Goal: Information Seeking & Learning: Learn about a topic

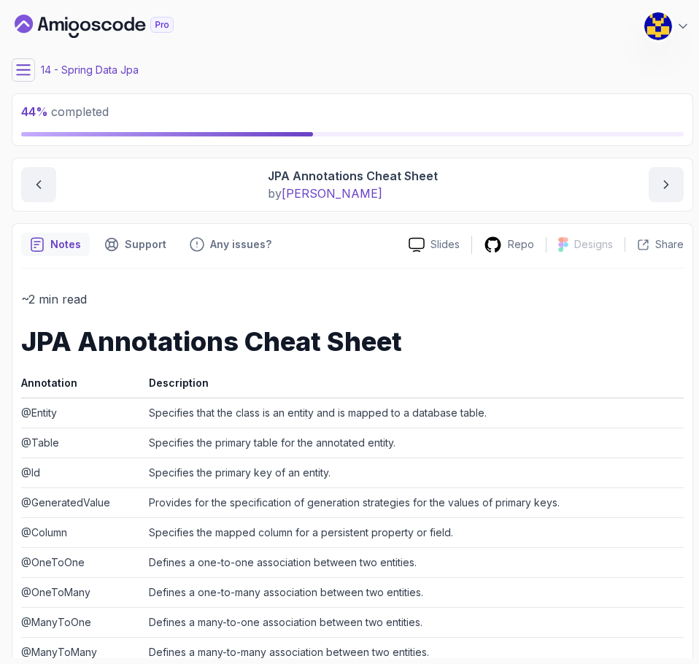
scroll to position [398, 0]
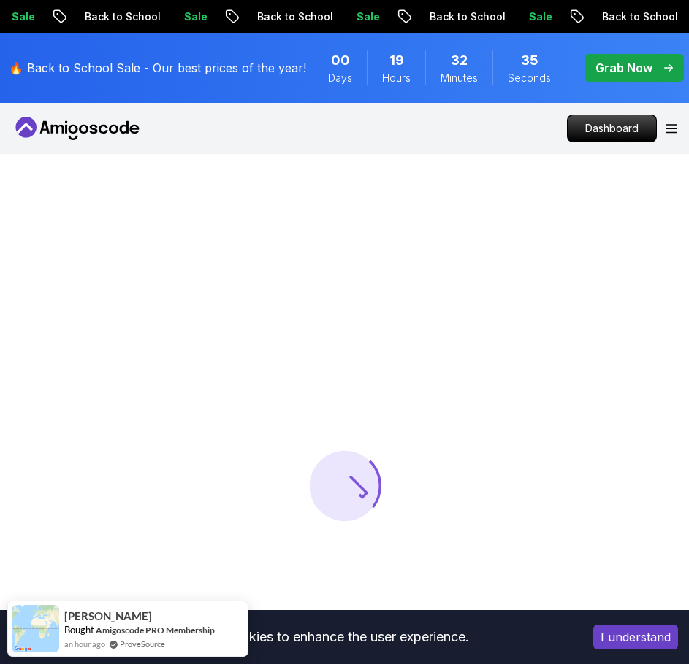
click at [674, 134] on div "Dashboard" at bounding box center [622, 129] width 110 height 28
click at [670, 129] on icon "Open Menu" at bounding box center [671, 128] width 12 height 9
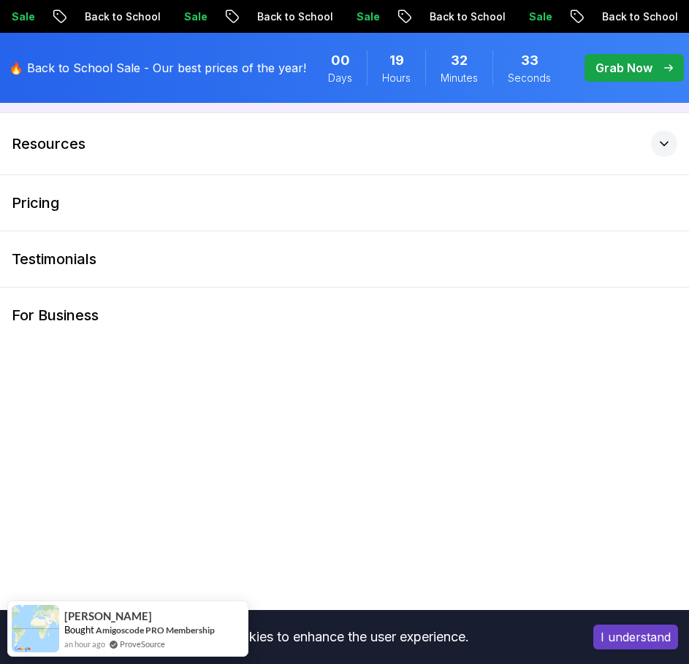
click at [141, 110] on button "Products" at bounding box center [344, 81] width 689 height 61
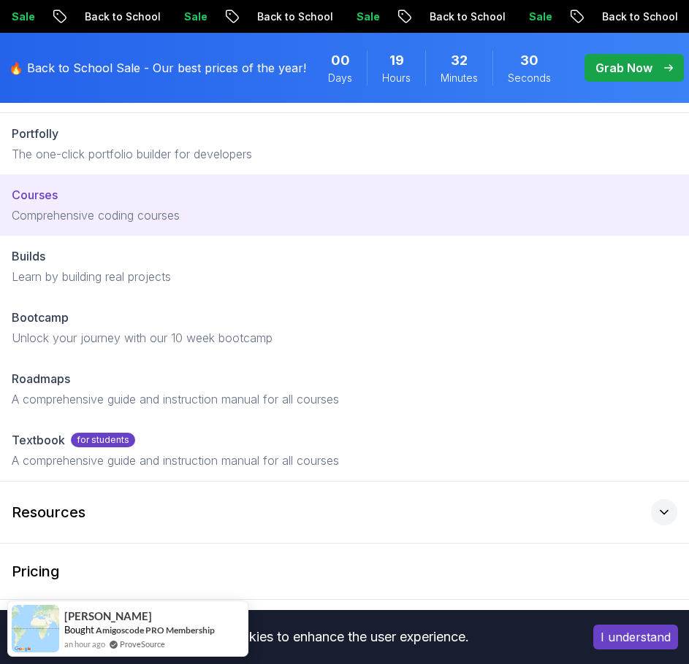
click at [107, 210] on p "Comprehensive coding courses" at bounding box center [344, 216] width 665 height 18
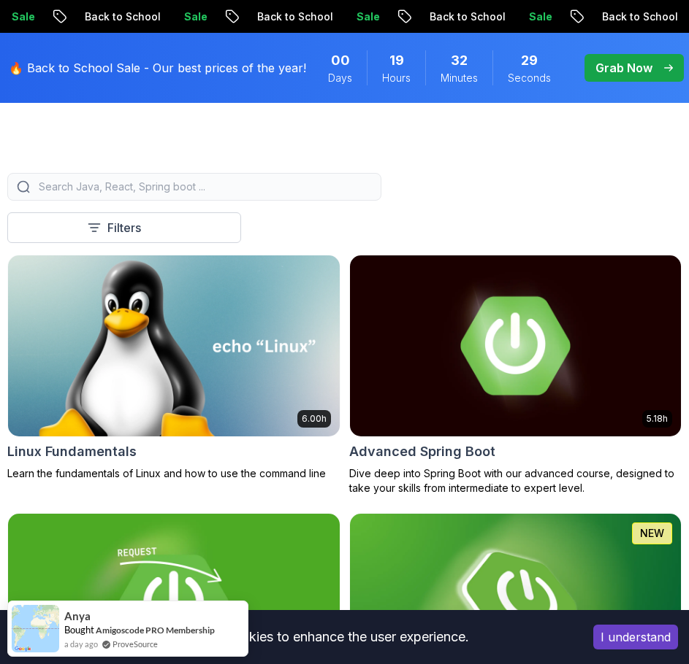
scroll to position [365, 0]
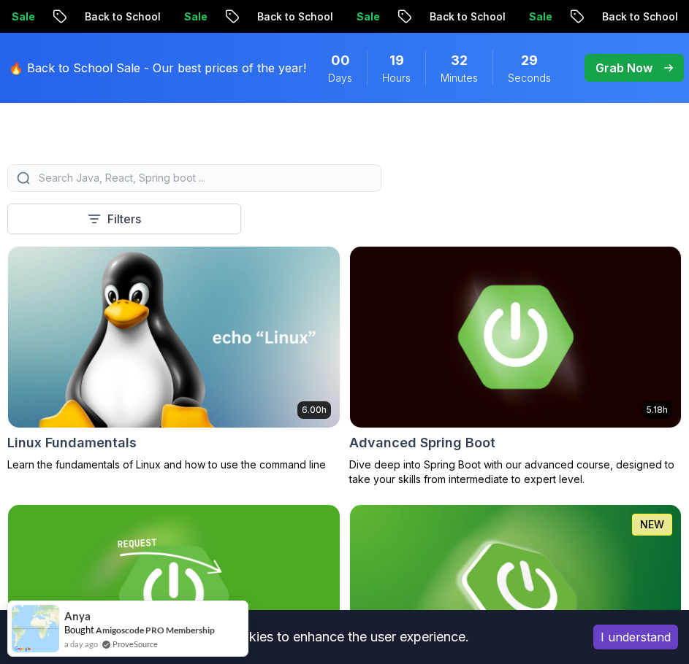
click at [453, 345] on img at bounding box center [515, 337] width 348 height 190
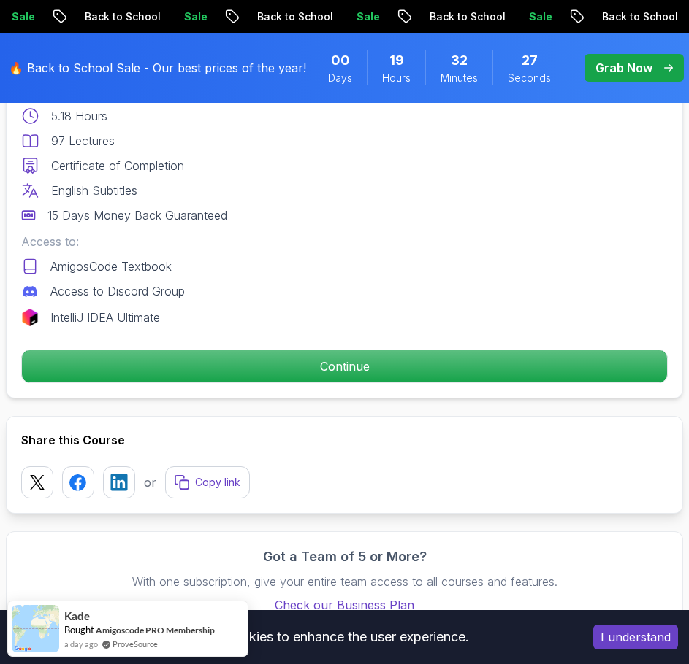
scroll to position [730, 0]
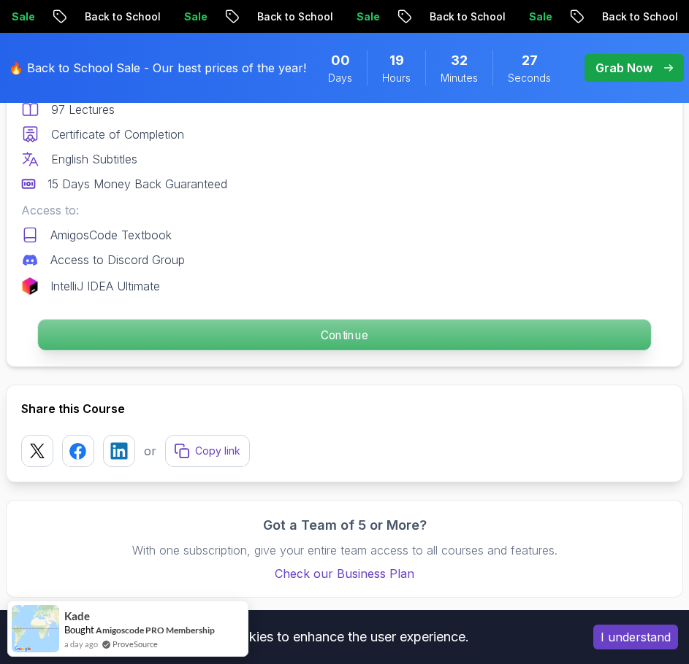
click at [323, 334] on p "Continue" at bounding box center [344, 336] width 613 height 31
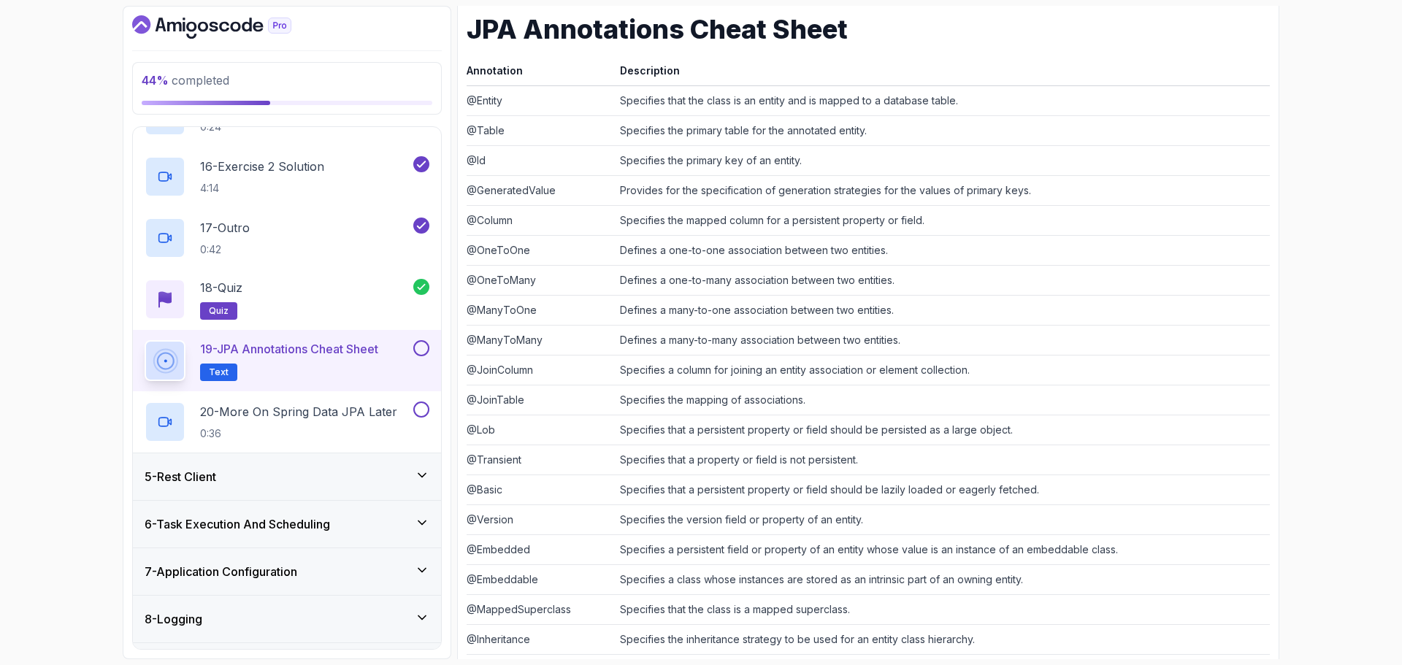
scroll to position [1095, 0]
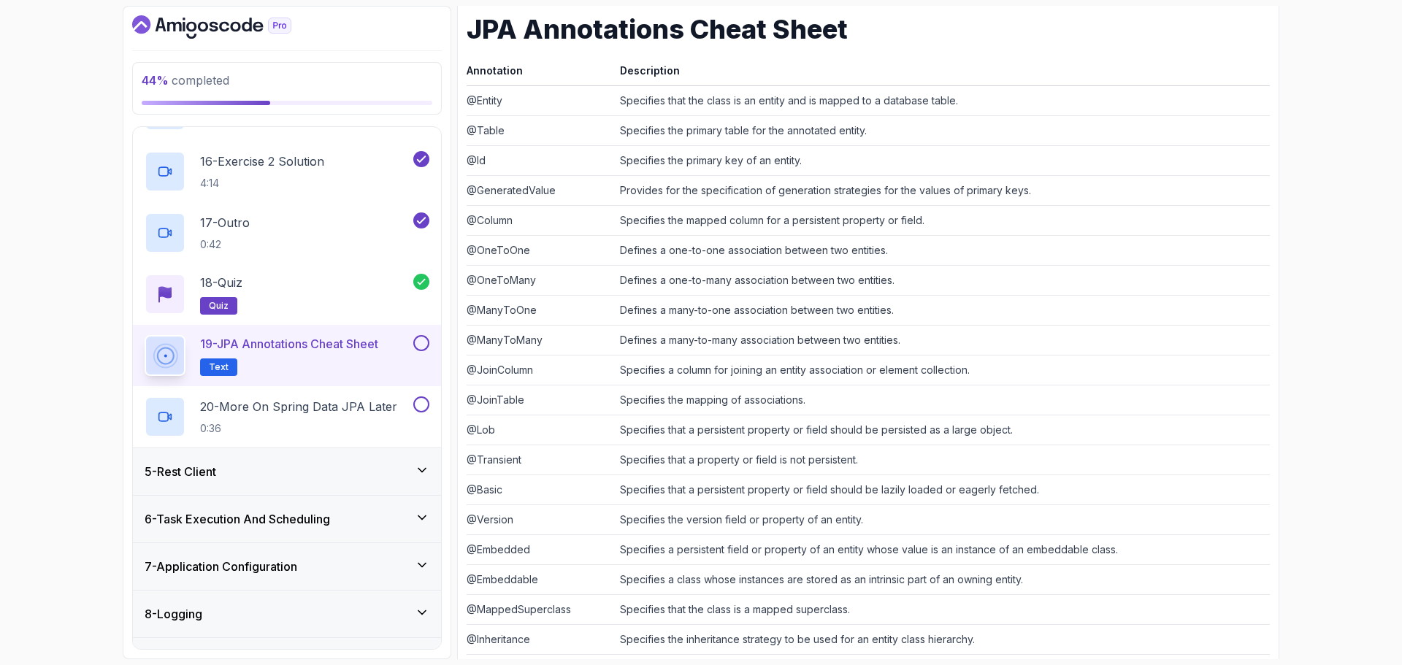
click at [420, 348] on button at bounding box center [421, 343] width 16 height 16
click at [357, 408] on p "20 - More On Spring Data JPA Later" at bounding box center [298, 407] width 197 height 18
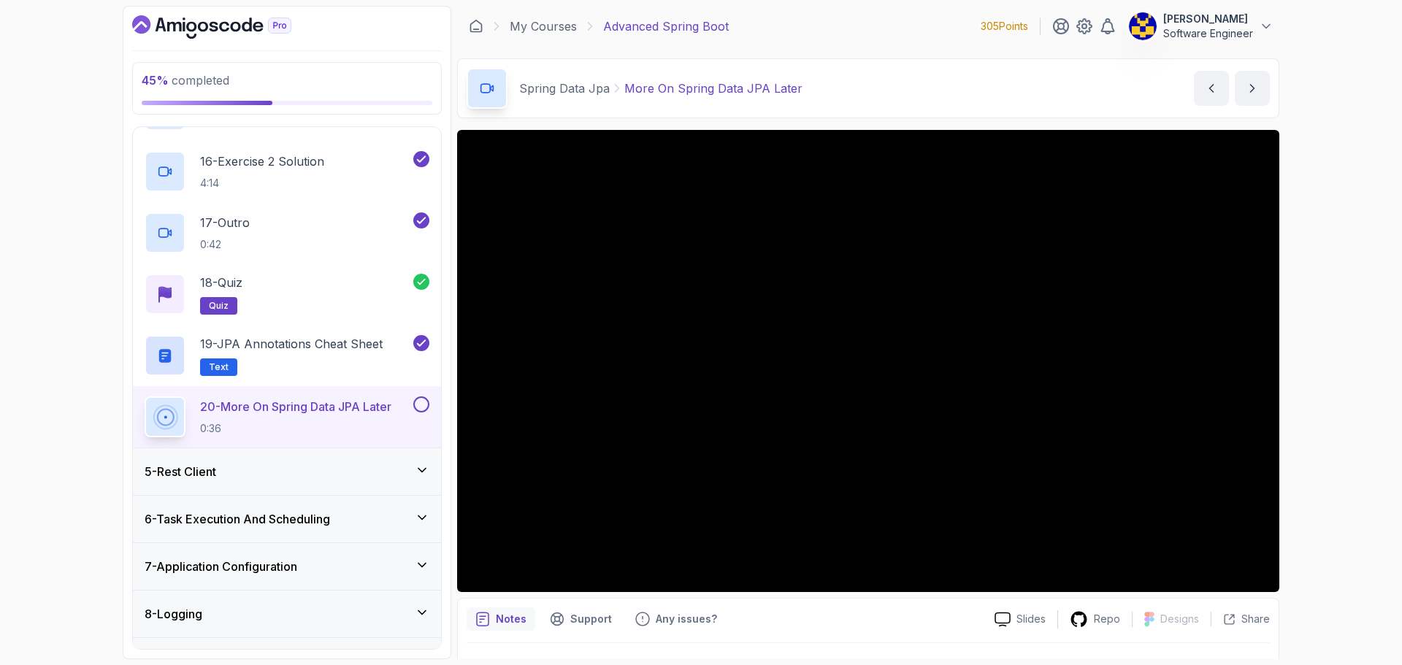
click at [419, 405] on button at bounding box center [421, 404] width 16 height 16
click at [306, 471] on div "5 - Rest Client" at bounding box center [287, 472] width 285 height 18
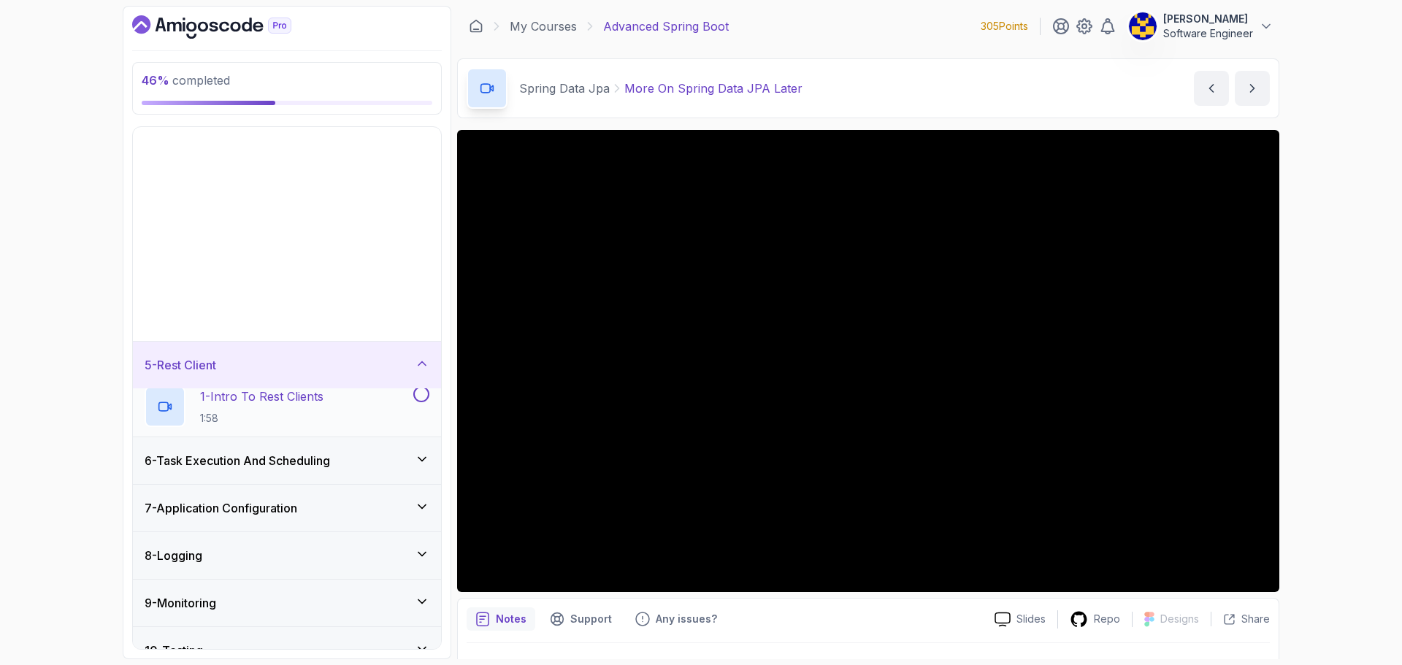
scroll to position [95, 0]
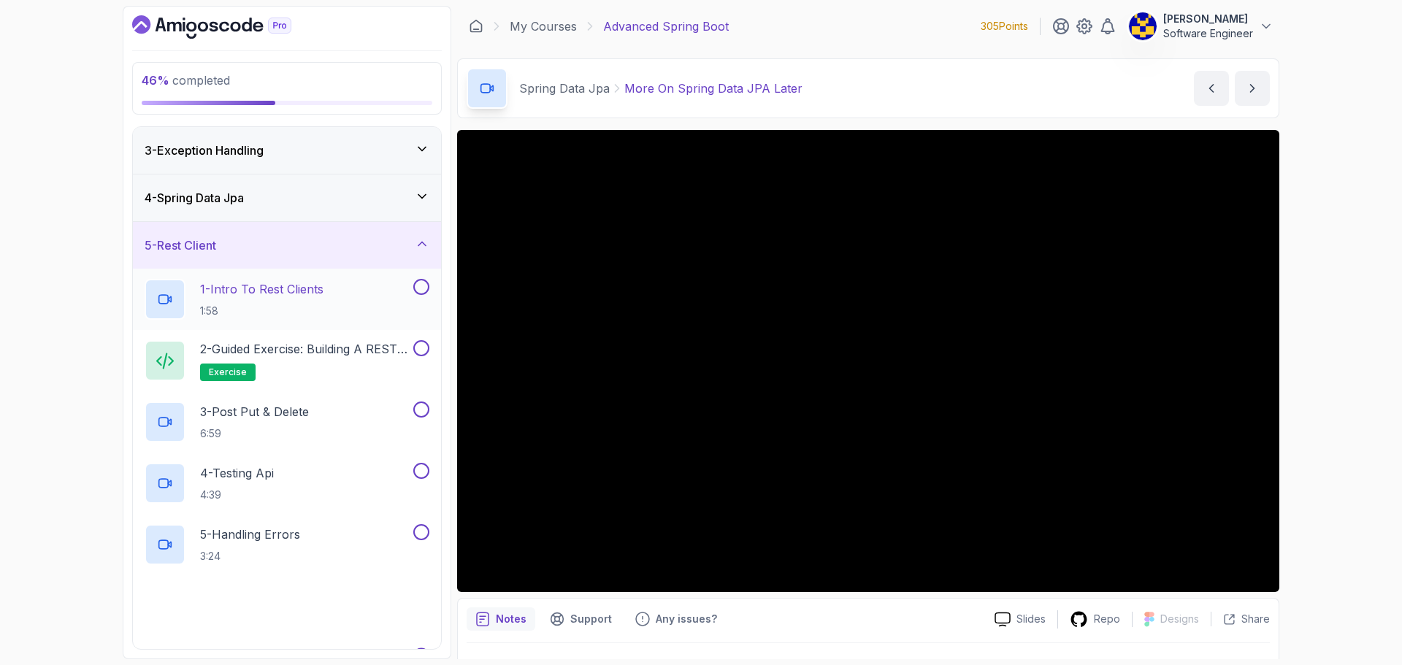
click at [310, 301] on h2 "1 - Intro To Rest Clients 1:58" at bounding box center [261, 299] width 123 height 38
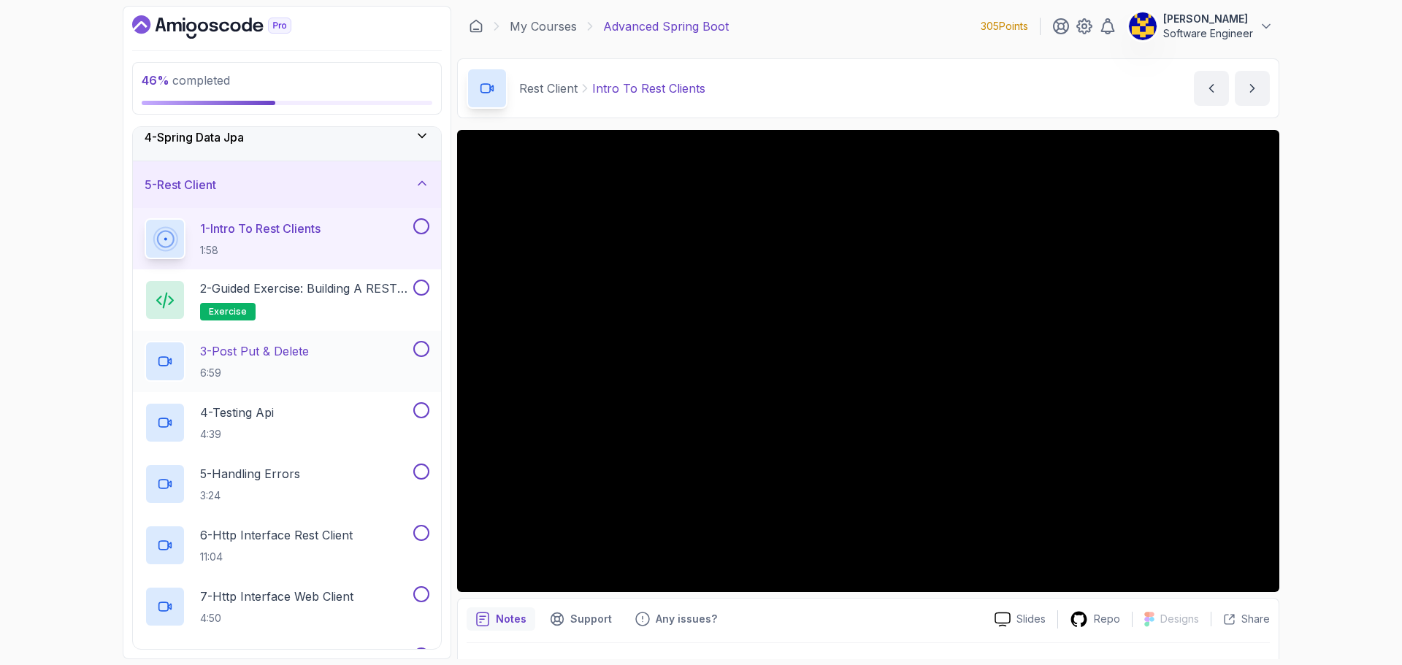
scroll to position [95, 0]
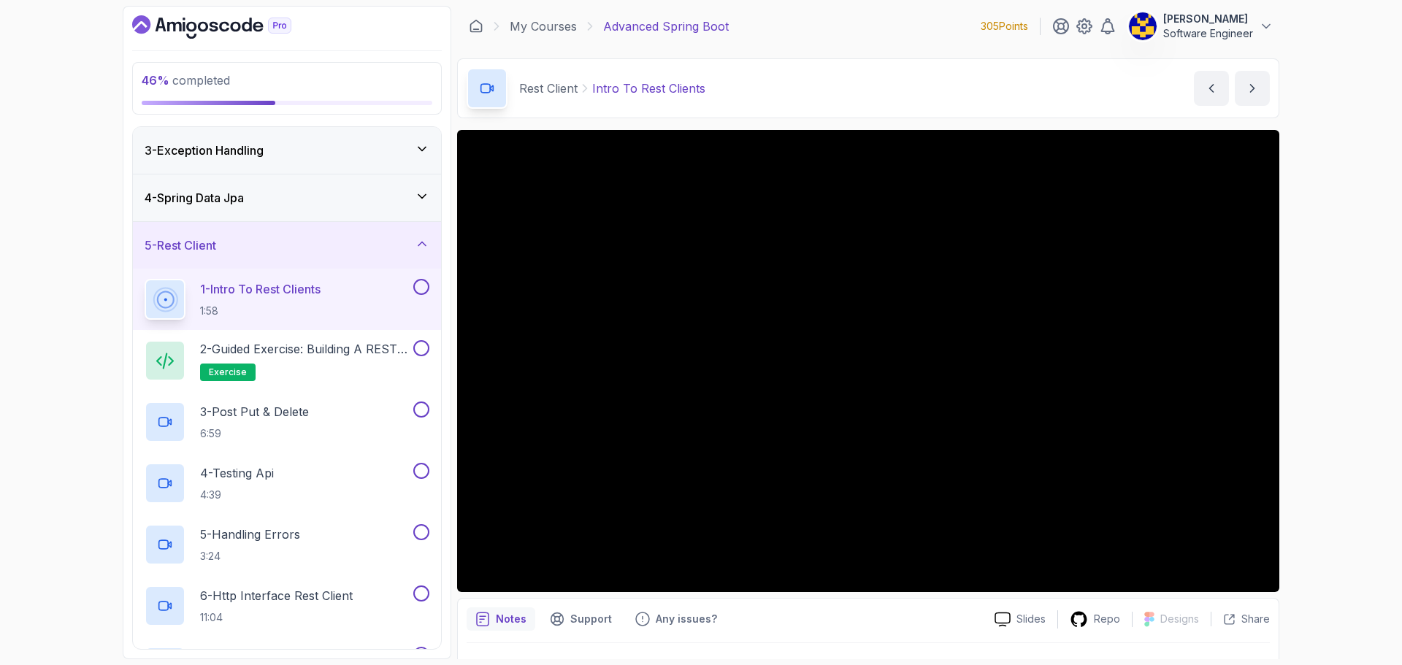
click at [59, 199] on div "46 % completed 1 - Intro 2 - Java Bean Validation 3 - Exception Handling 4 - Sp…" at bounding box center [701, 332] width 1402 height 665
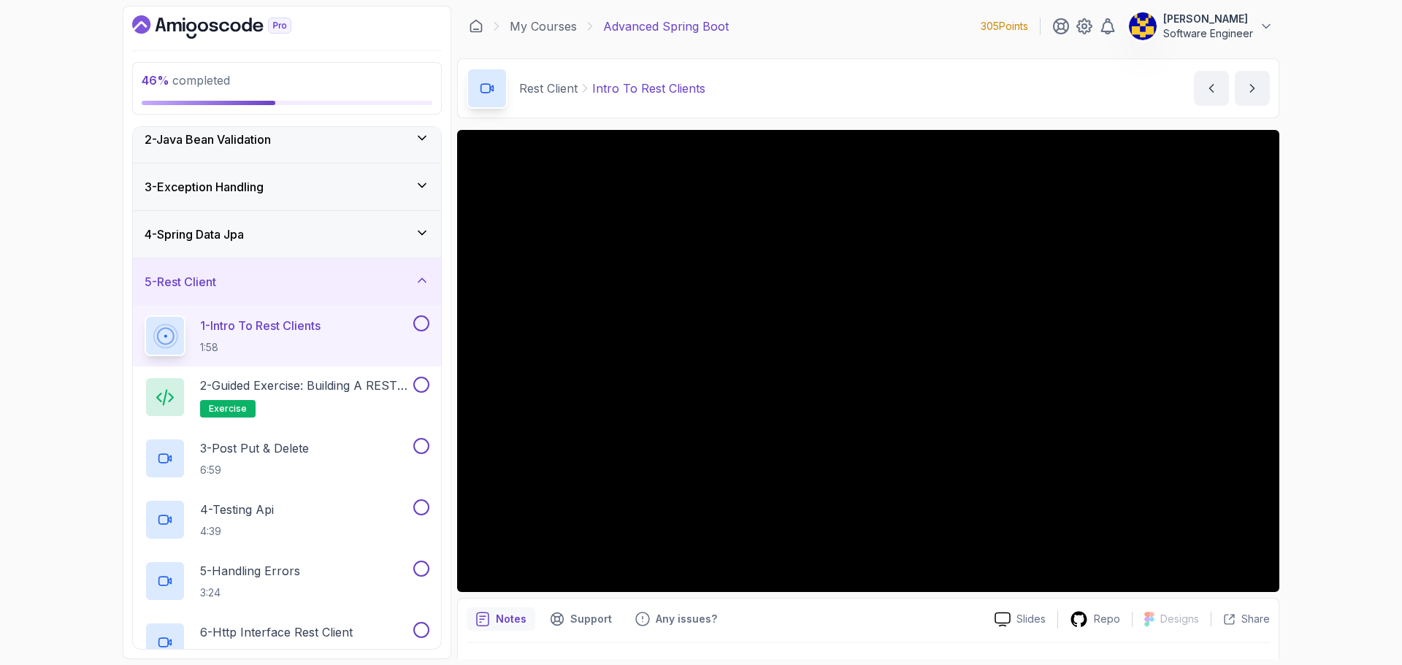
scroll to position [0, 0]
